Goal: Task Accomplishment & Management: Manage account settings

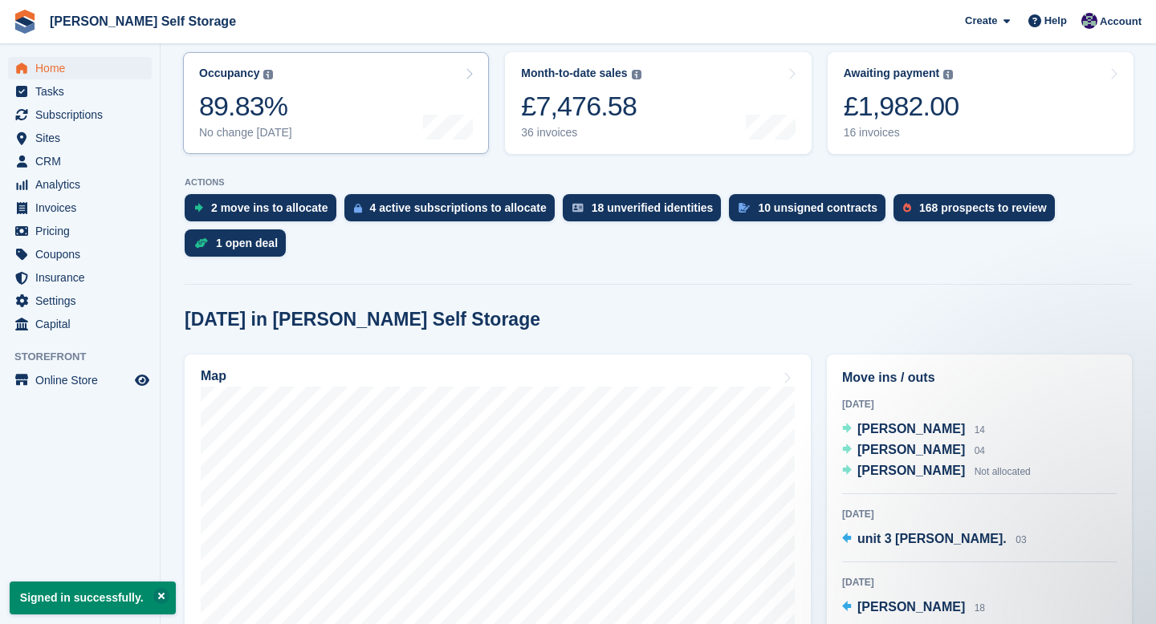
scroll to position [201, 0]
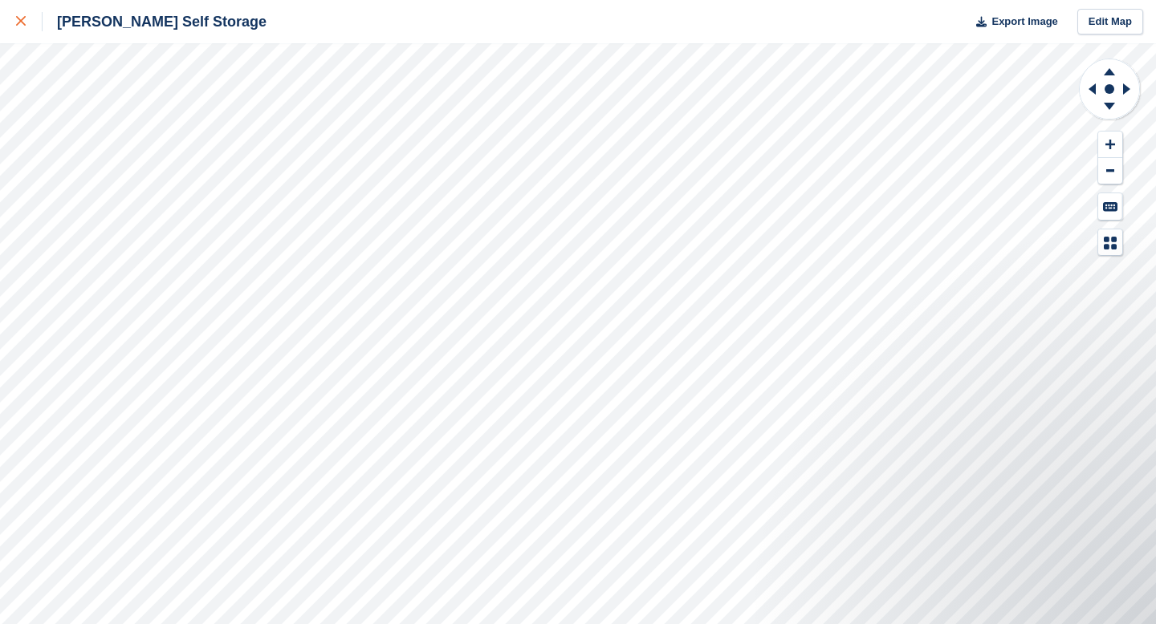
click at [24, 32] on link at bounding box center [21, 21] width 43 height 43
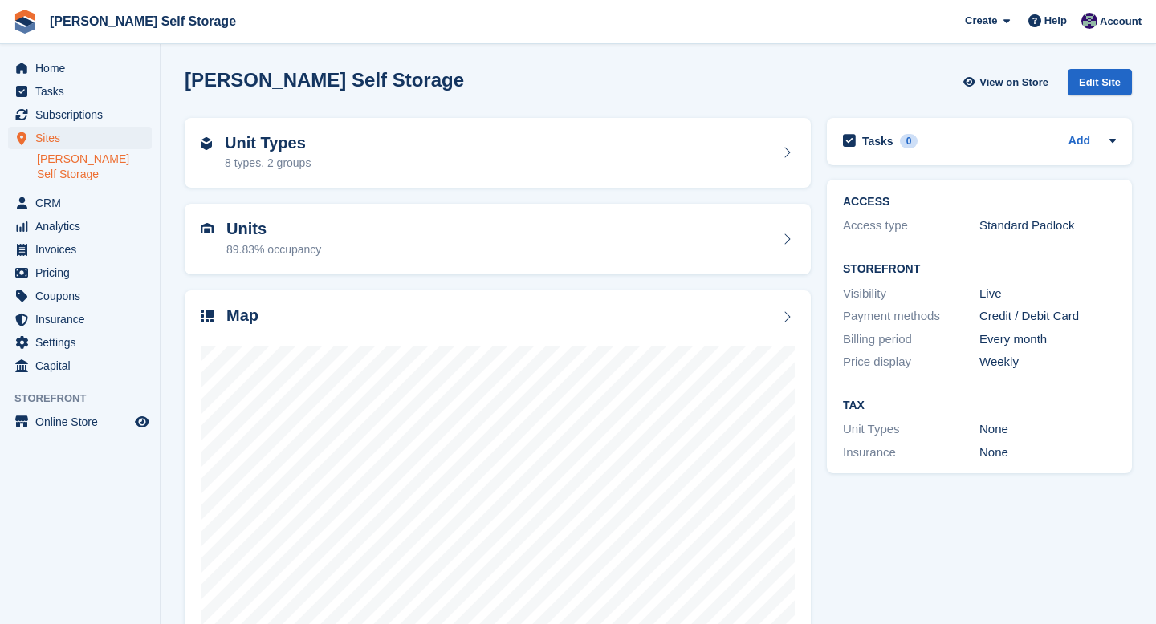
click at [83, 161] on link "[PERSON_NAME] Self Storage" at bounding box center [94, 167] width 115 height 31
click at [1085, 83] on div "Edit Site" at bounding box center [1100, 82] width 64 height 26
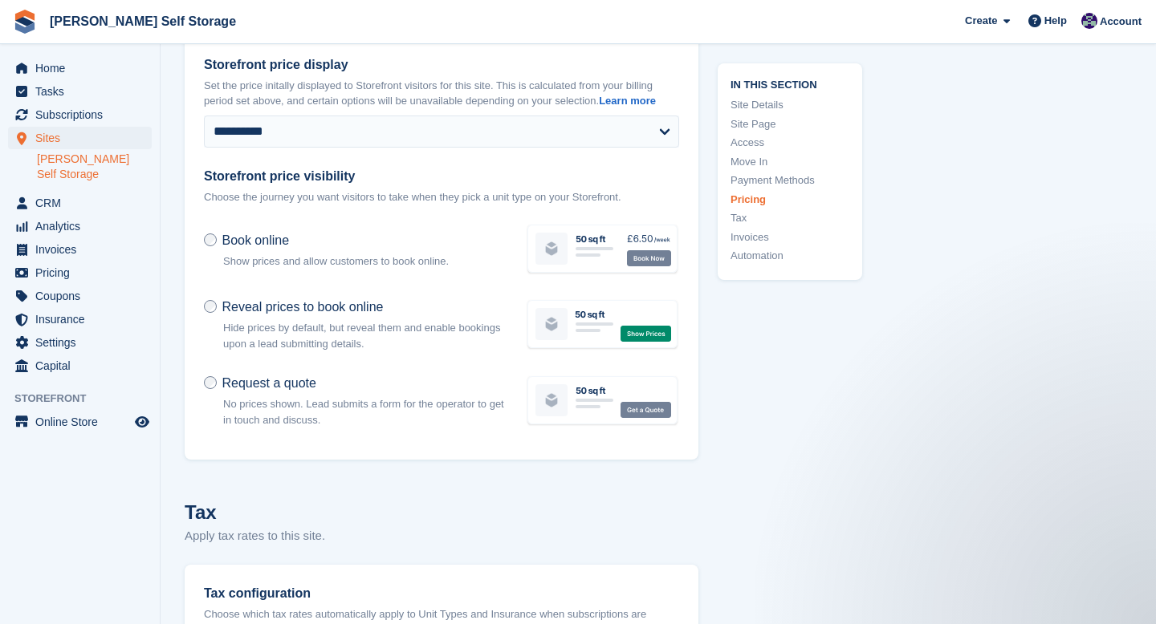
scroll to position [6420, 0]
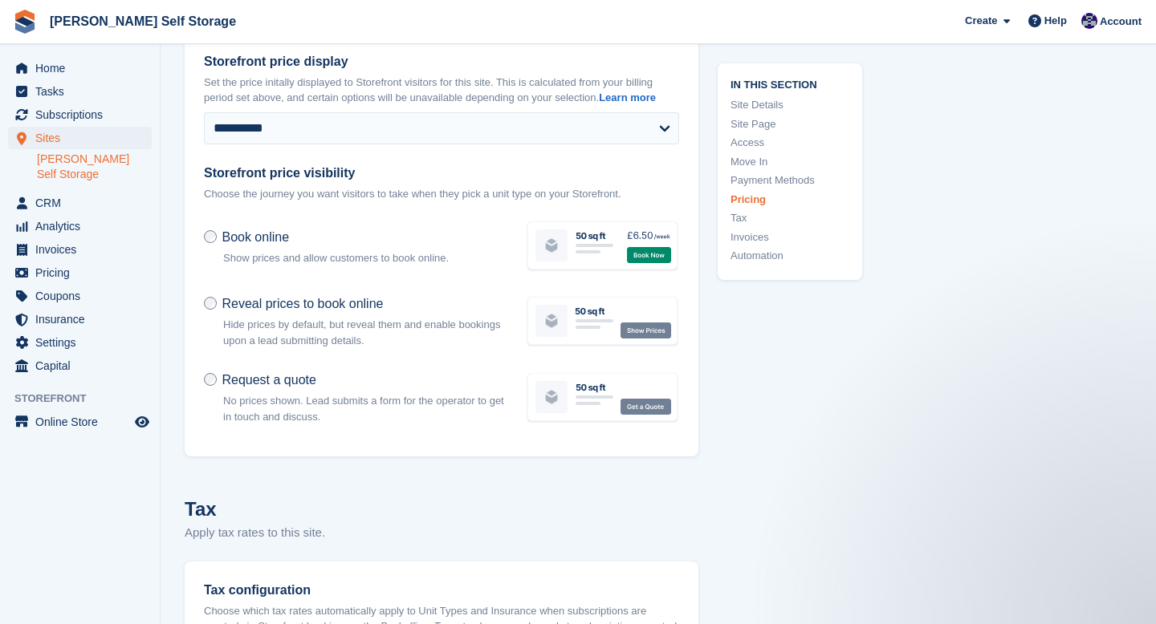
click at [205, 307] on div "Reveal prices to book online Hide prices by default, but reveal them and enable…" at bounding box center [355, 321] width 322 height 73
click at [210, 243] on div "Book online Show prices and allow customers to book online." at bounding box center [355, 247] width 322 height 58
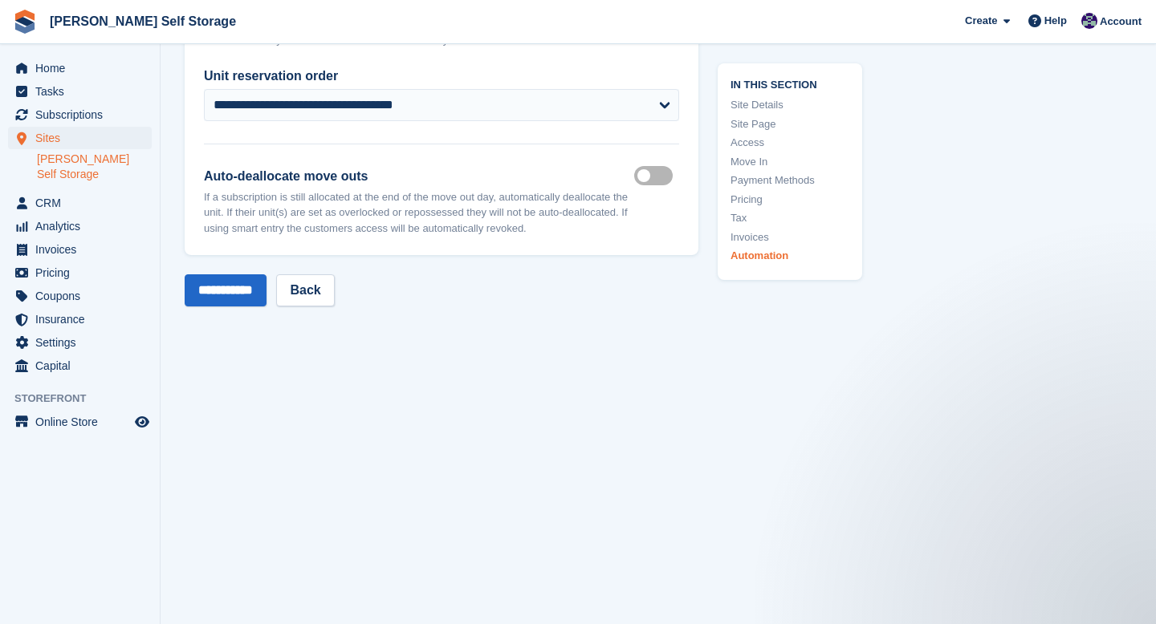
scroll to position [7518, 0]
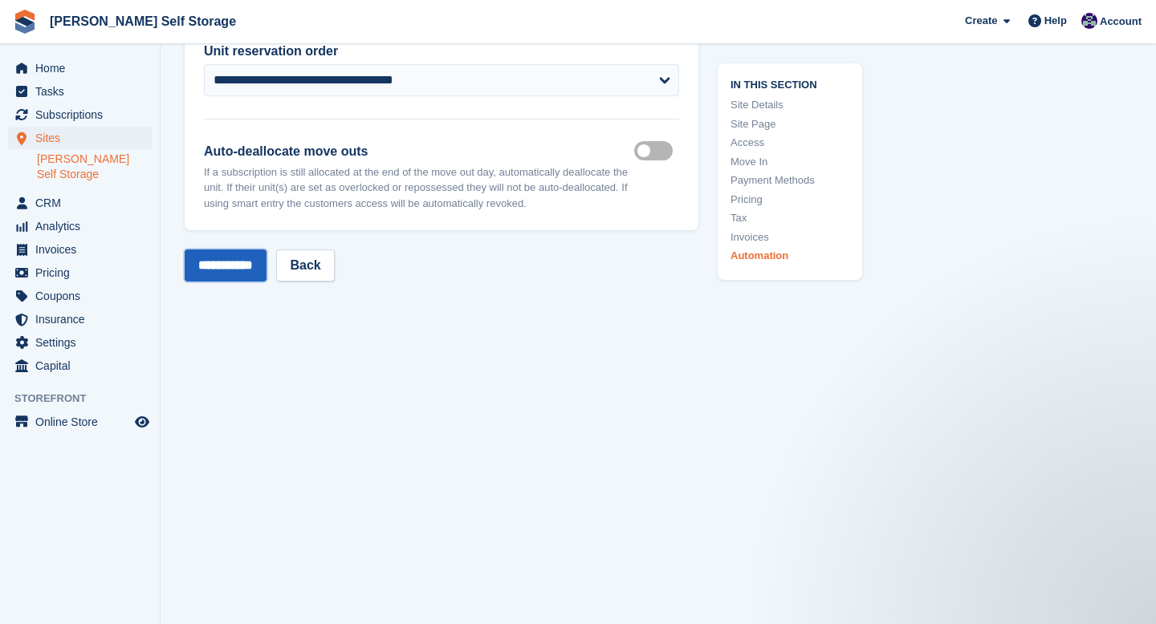
click at [246, 263] on input "**********" at bounding box center [226, 266] width 82 height 32
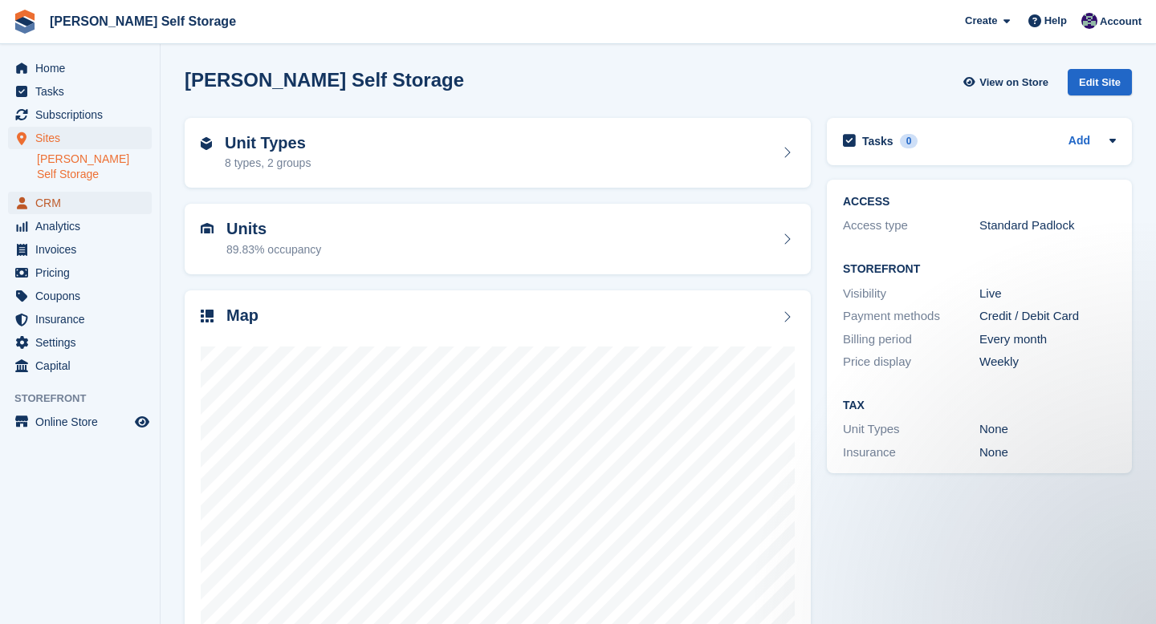
click at [49, 192] on span "CRM" at bounding box center [83, 203] width 96 height 22
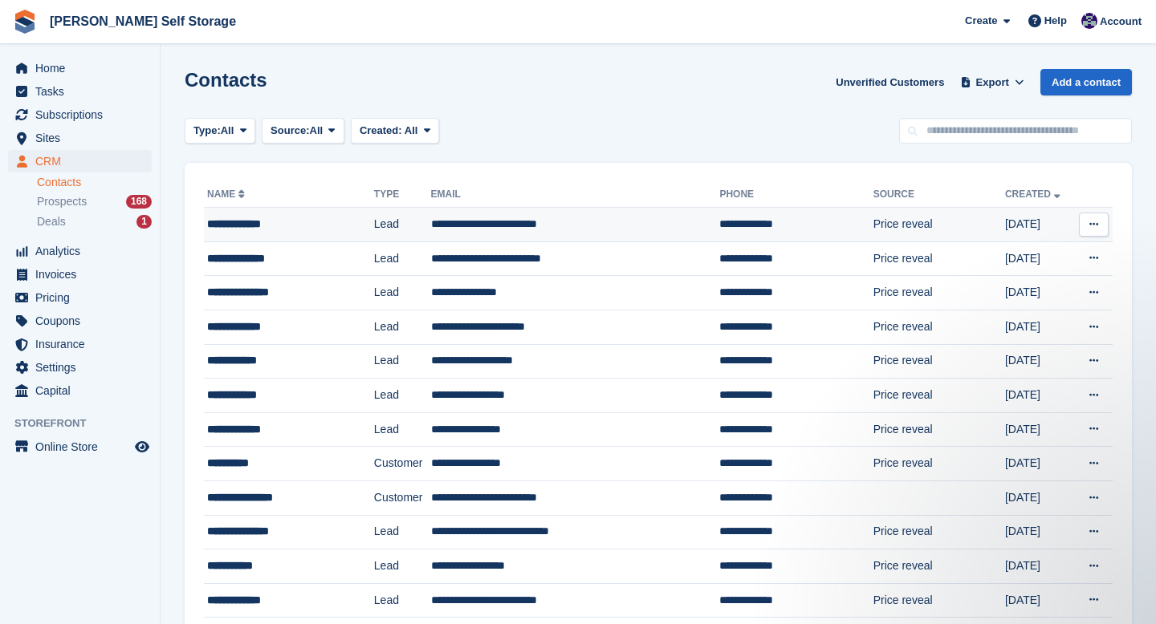
click at [390, 226] on td "Lead" at bounding box center [402, 225] width 57 height 35
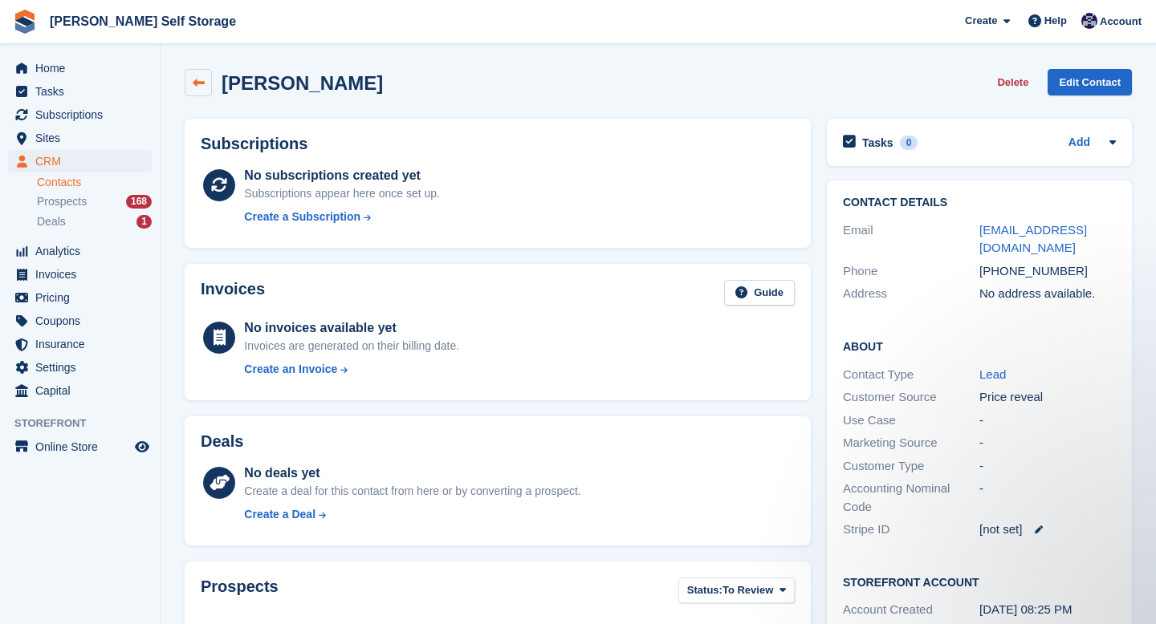
click at [201, 90] on link at bounding box center [198, 82] width 27 height 27
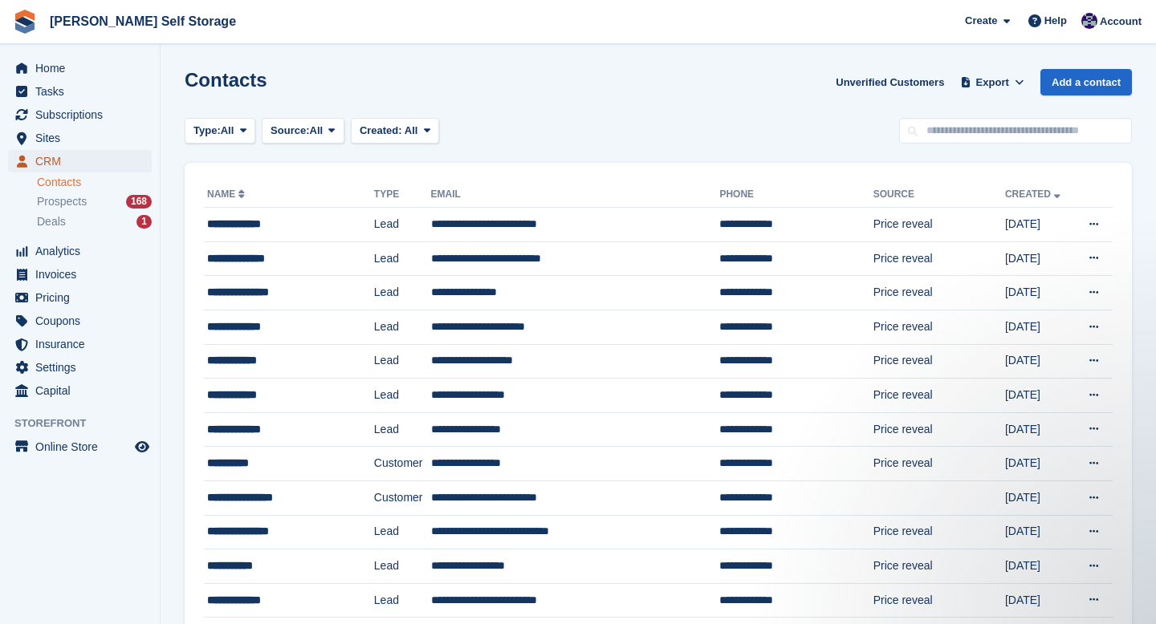
click at [59, 160] on span "CRM" at bounding box center [83, 161] width 96 height 22
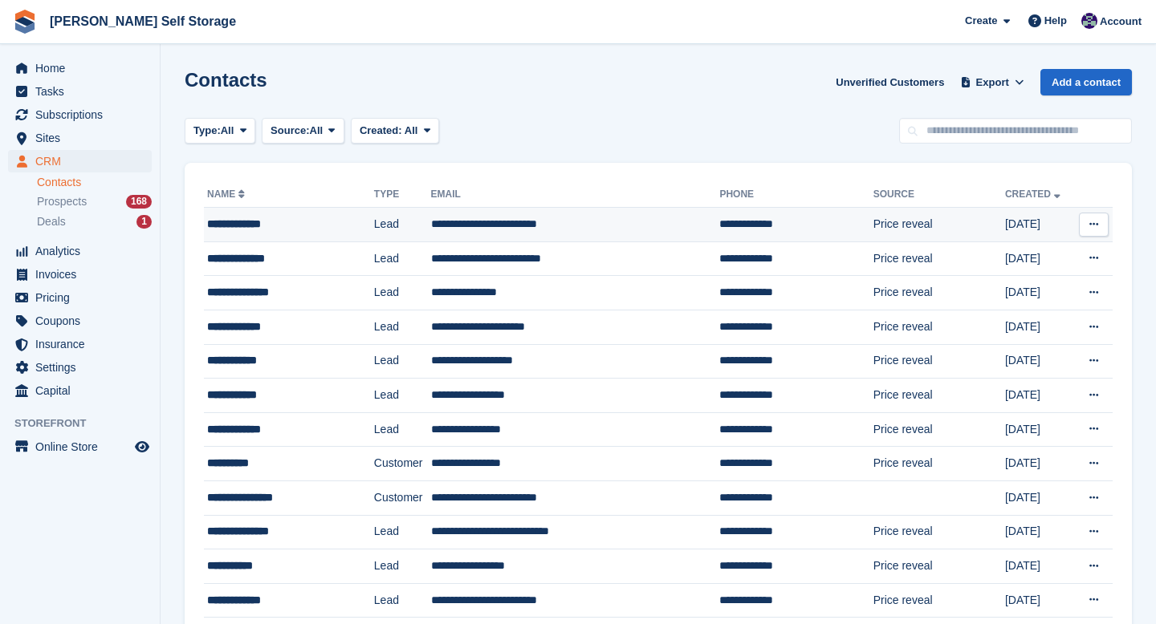
click at [227, 233] on td "**********" at bounding box center [289, 225] width 170 height 35
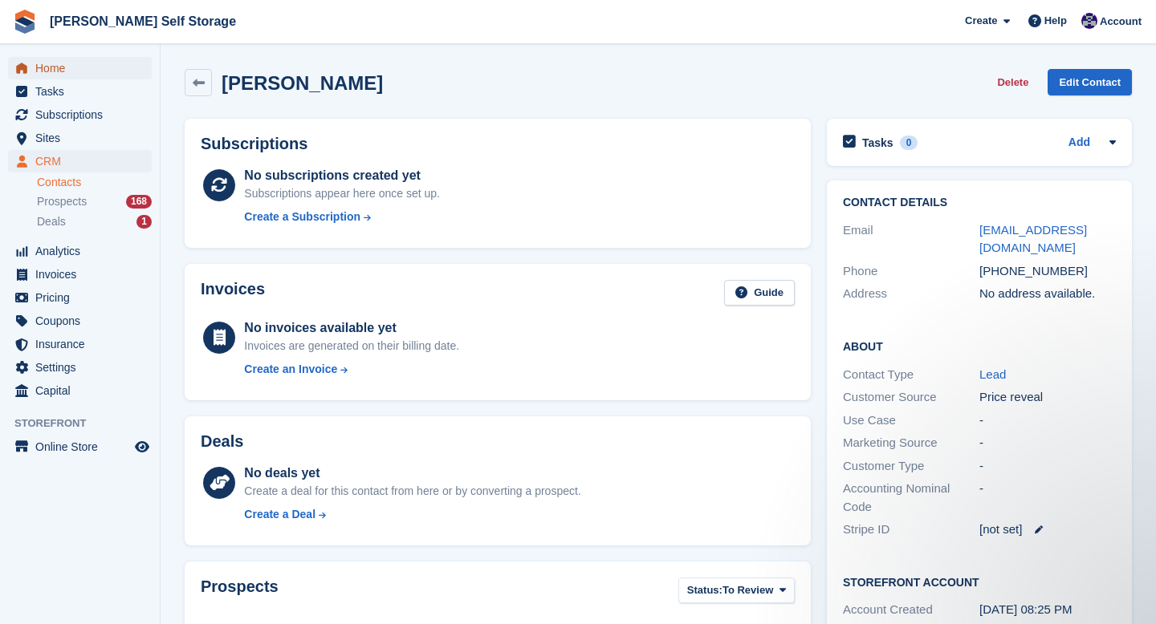
click at [83, 66] on span "Home" at bounding box center [83, 68] width 96 height 22
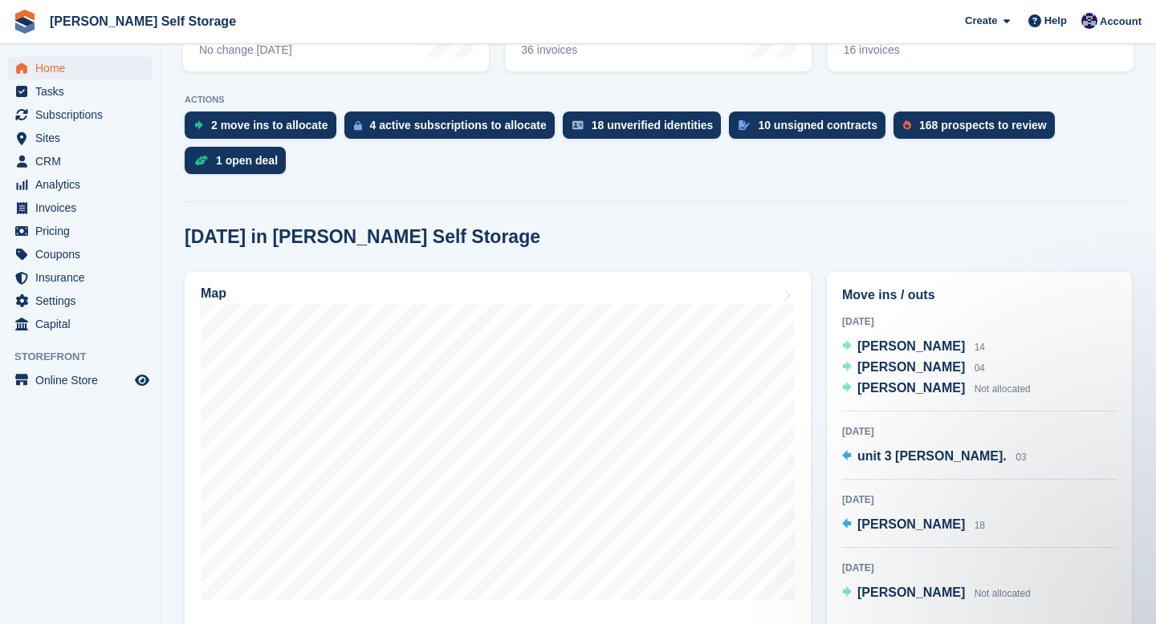
scroll to position [311, 0]
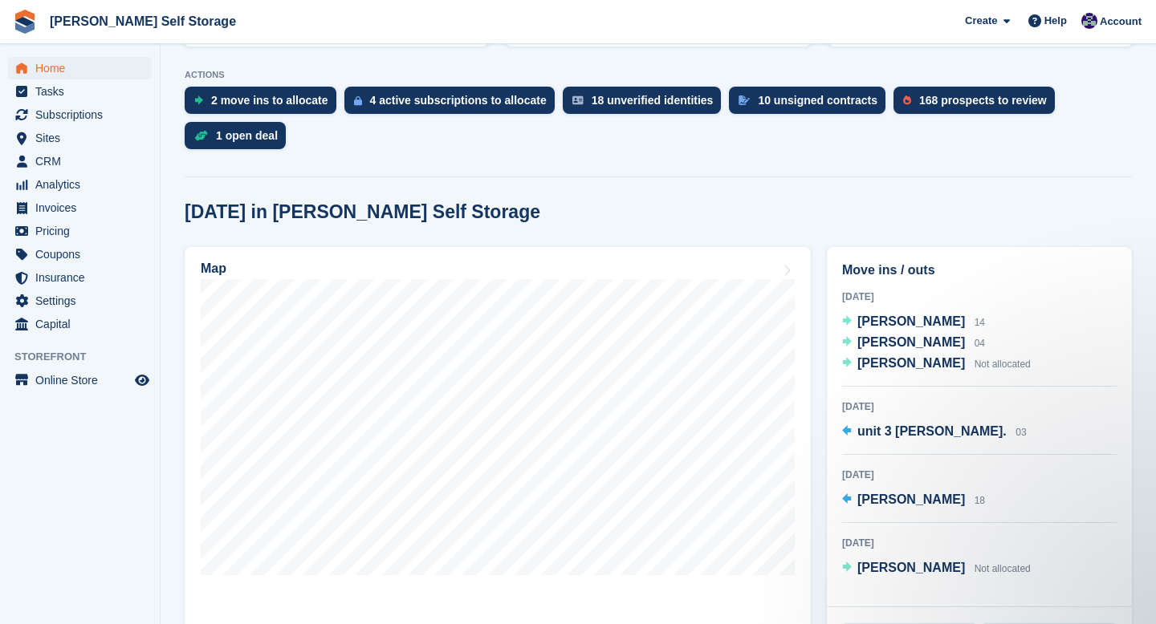
click at [50, 173] on ul "CRM CRM" at bounding box center [80, 161] width 160 height 23
click at [50, 164] on span "CRM" at bounding box center [83, 161] width 96 height 22
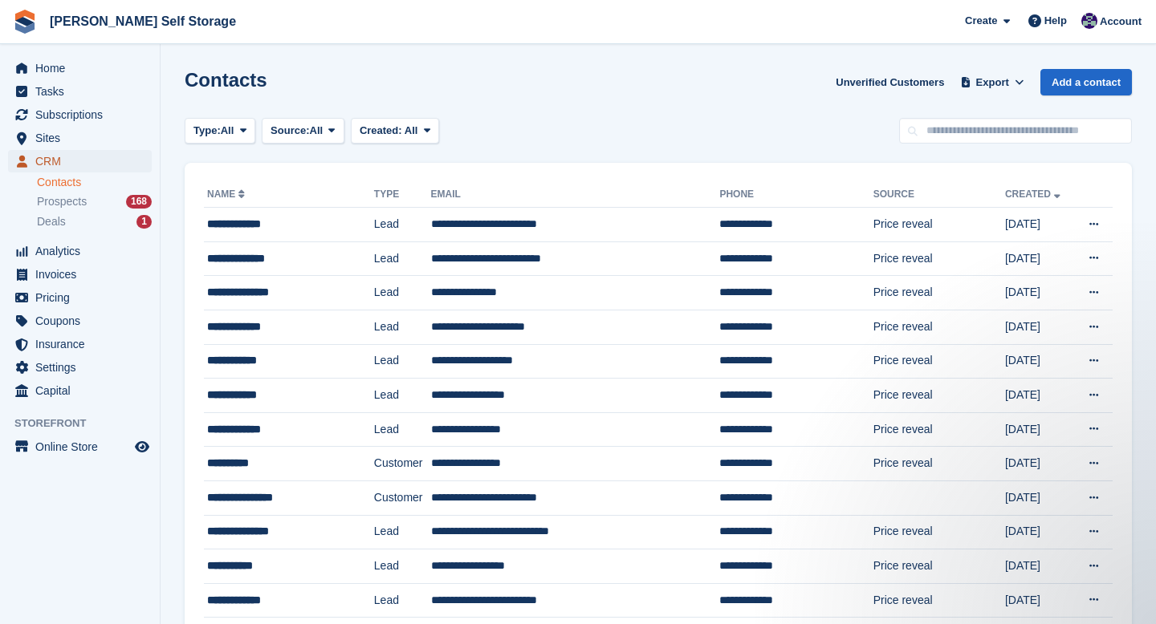
click at [59, 167] on span "CRM" at bounding box center [83, 161] width 96 height 22
